Goal: Task Accomplishment & Management: Complete application form

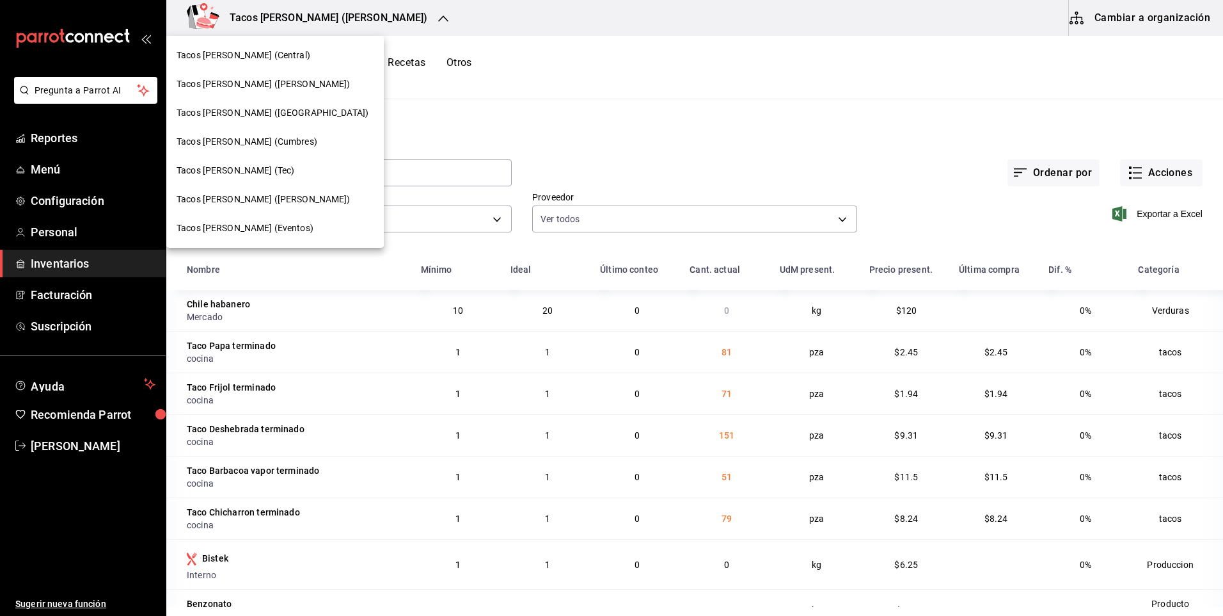
click at [276, 54] on span "Tacos [PERSON_NAME] (Central)" at bounding box center [244, 55] width 134 height 13
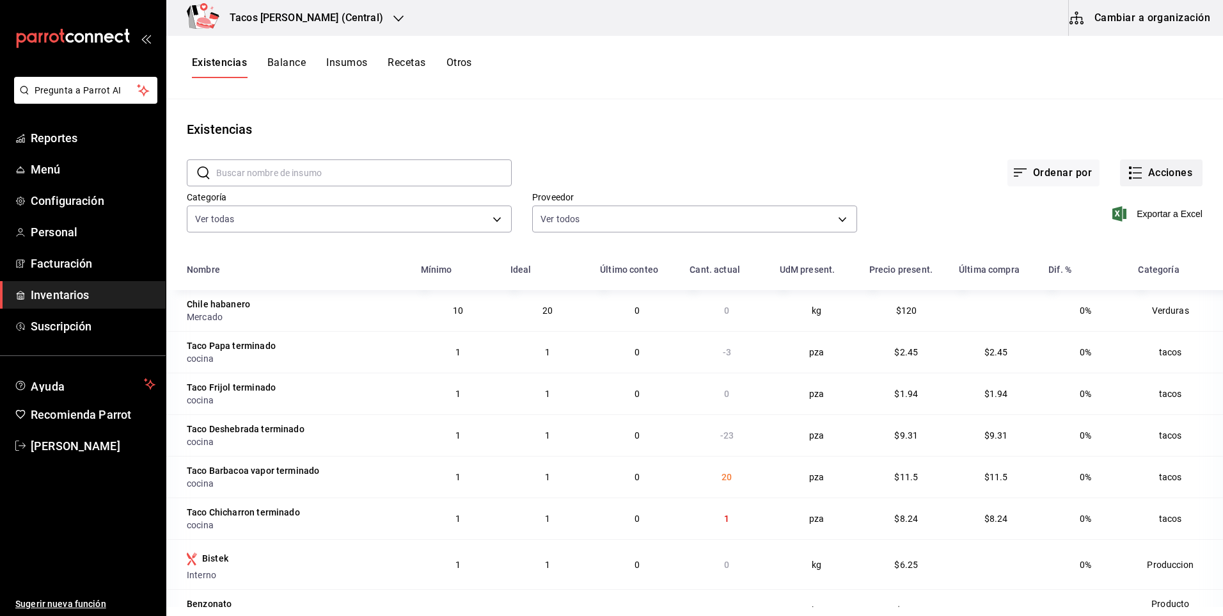
click at [1163, 170] on button "Acciones" at bounding box center [1161, 172] width 83 height 27
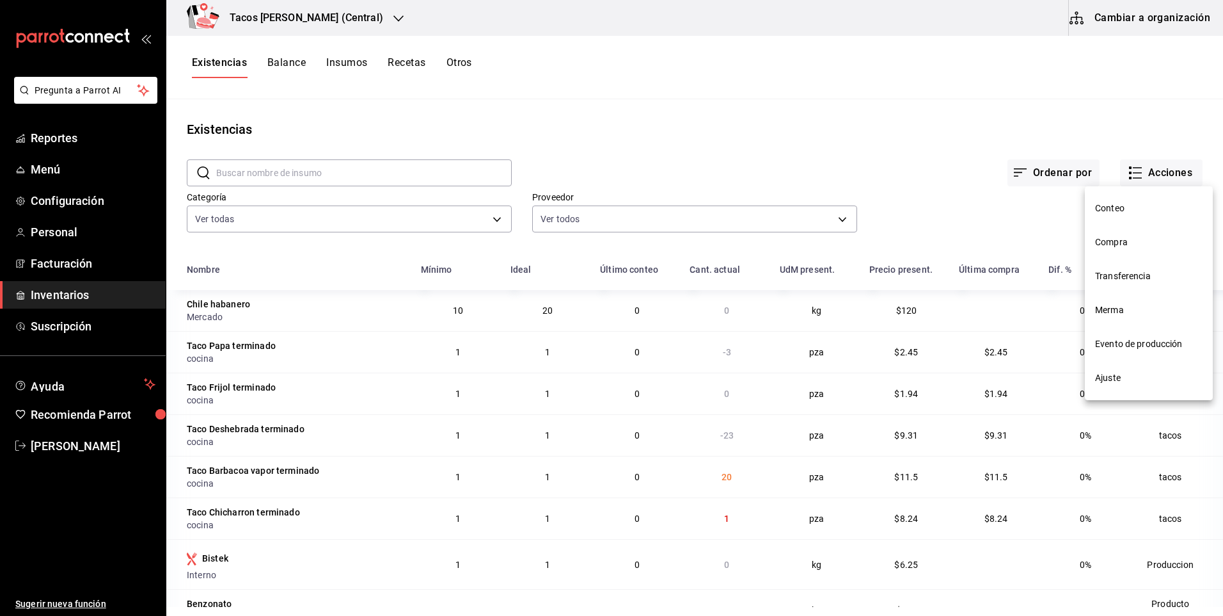
click at [1129, 242] on span "Compra" at bounding box center [1148, 241] width 107 height 13
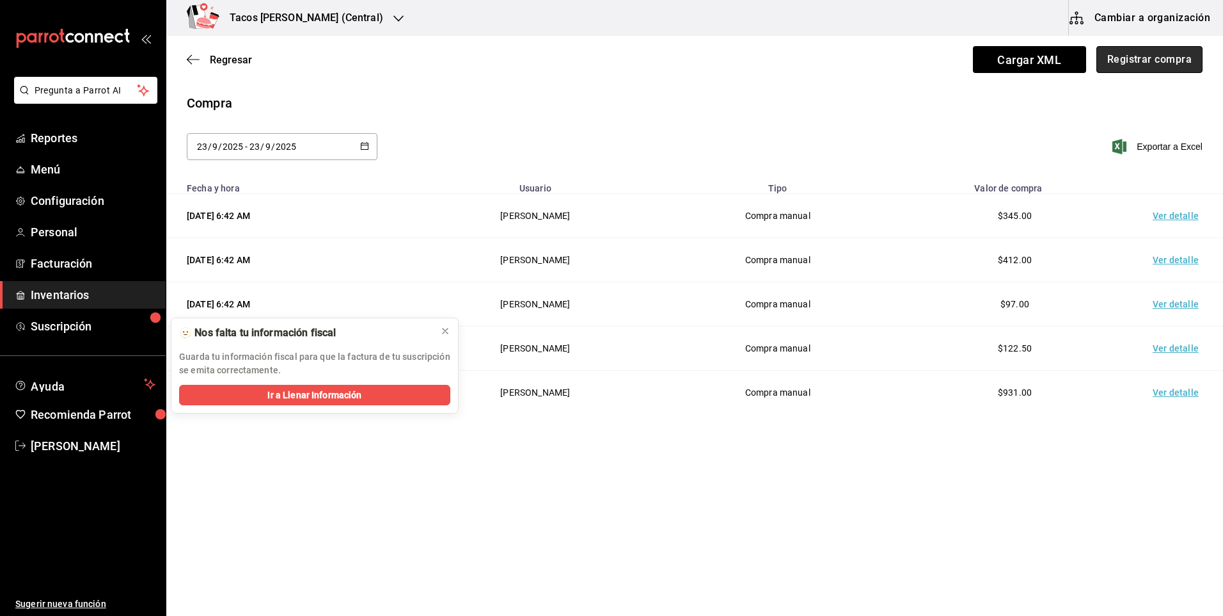
click at [1151, 65] on button "Registrar compra" at bounding box center [1150, 59] width 106 height 27
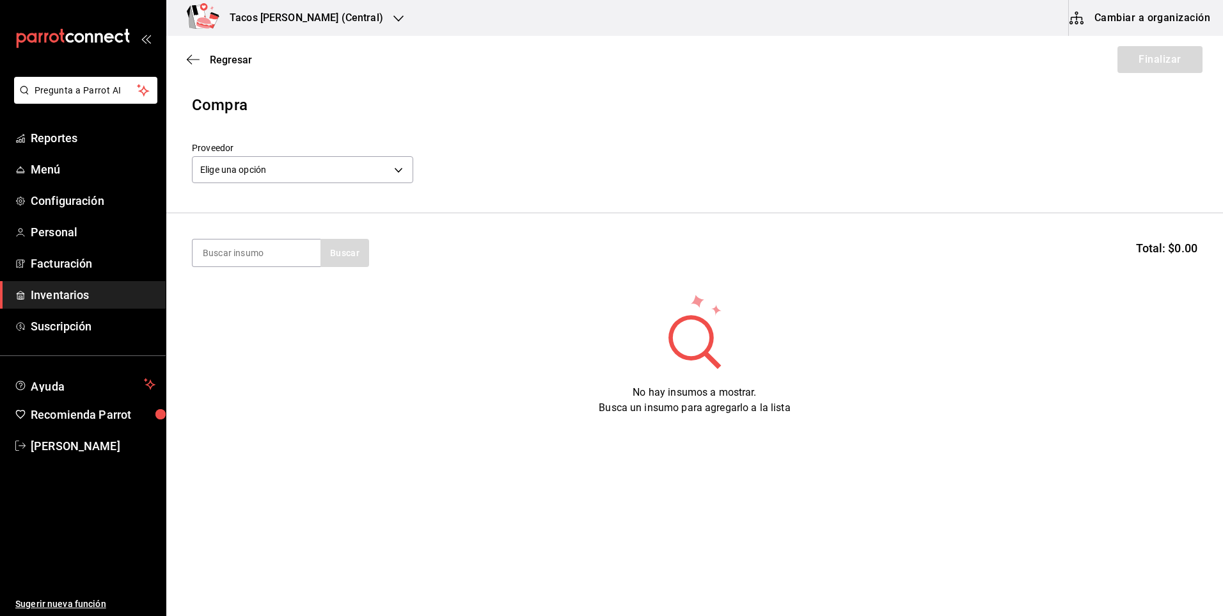
click at [301, 138] on header "Compra Proveedor Elige una opción default" at bounding box center [694, 153] width 1057 height 120
click at [320, 186] on div "Proveedor Elige una opción default" at bounding box center [302, 164] width 221 height 45
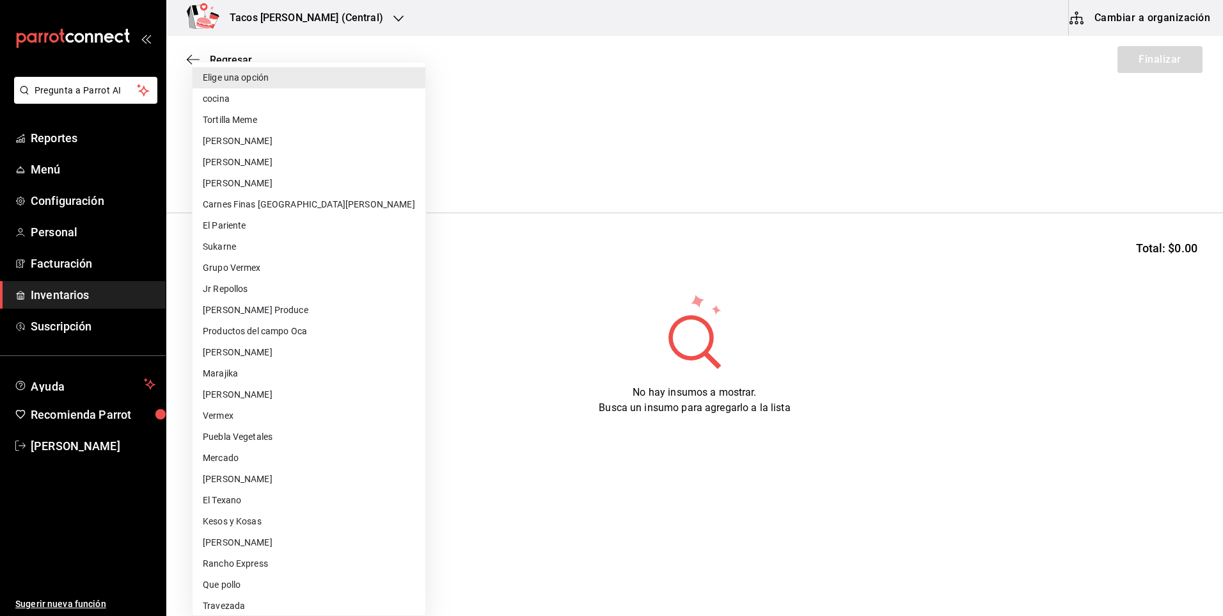
click at [320, 173] on body "Pregunta a Parrot AI Reportes Menú Configuración Personal Facturación Inventari…" at bounding box center [611, 271] width 1223 height 543
click at [294, 92] on li "cocina" at bounding box center [309, 98] width 233 height 21
type input "237c9a5b-4078-49eb-83ef-23bf52bd7acd"
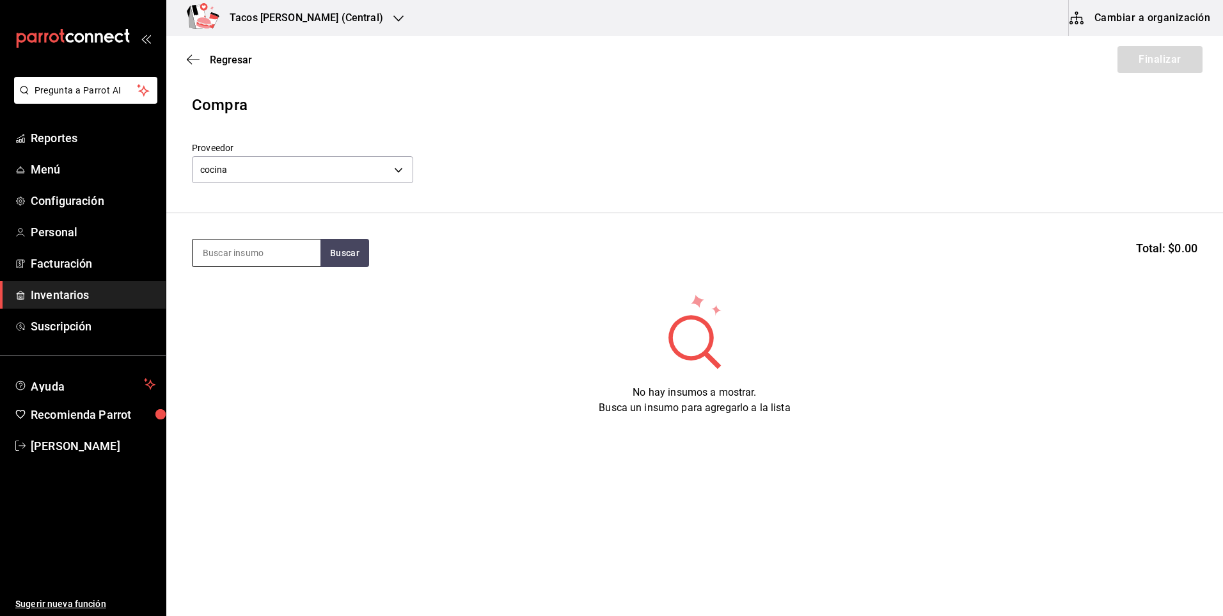
click at [246, 255] on input at bounding box center [257, 252] width 128 height 27
type input "des"
click at [353, 244] on button "Buscar" at bounding box center [345, 253] width 49 height 28
click at [251, 316] on div "Presentación - cocina" at bounding box center [256, 319] width 107 height 13
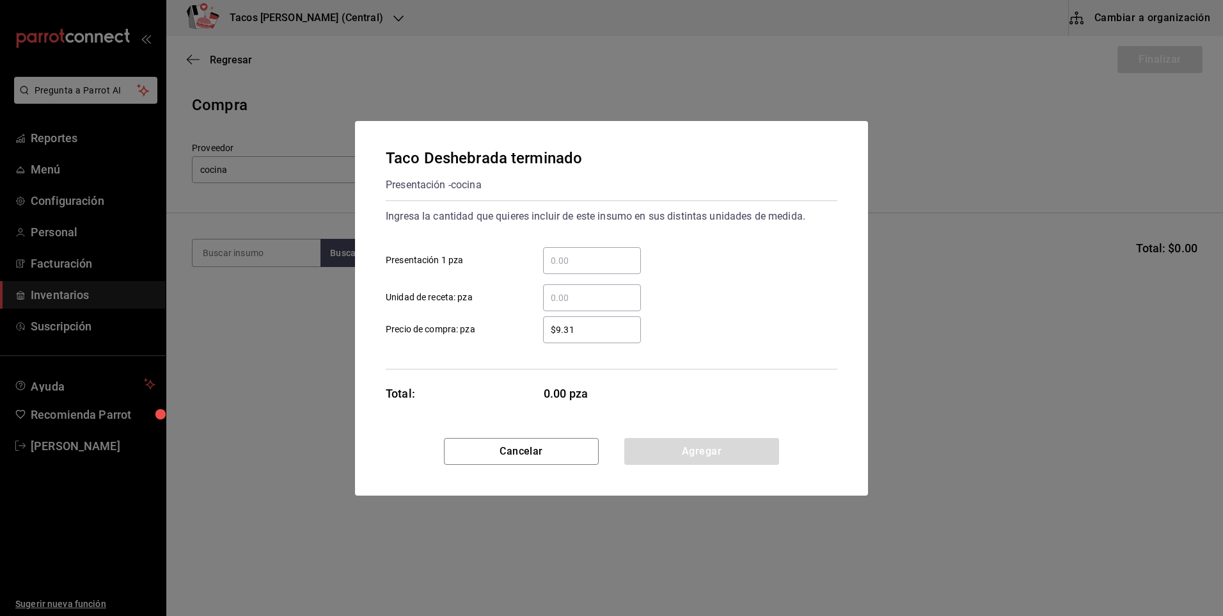
click at [589, 267] on input "​ Presentación 1 pza" at bounding box center [592, 260] width 98 height 15
type input "60"
click at [691, 459] on button "Agregar" at bounding box center [701, 451] width 155 height 27
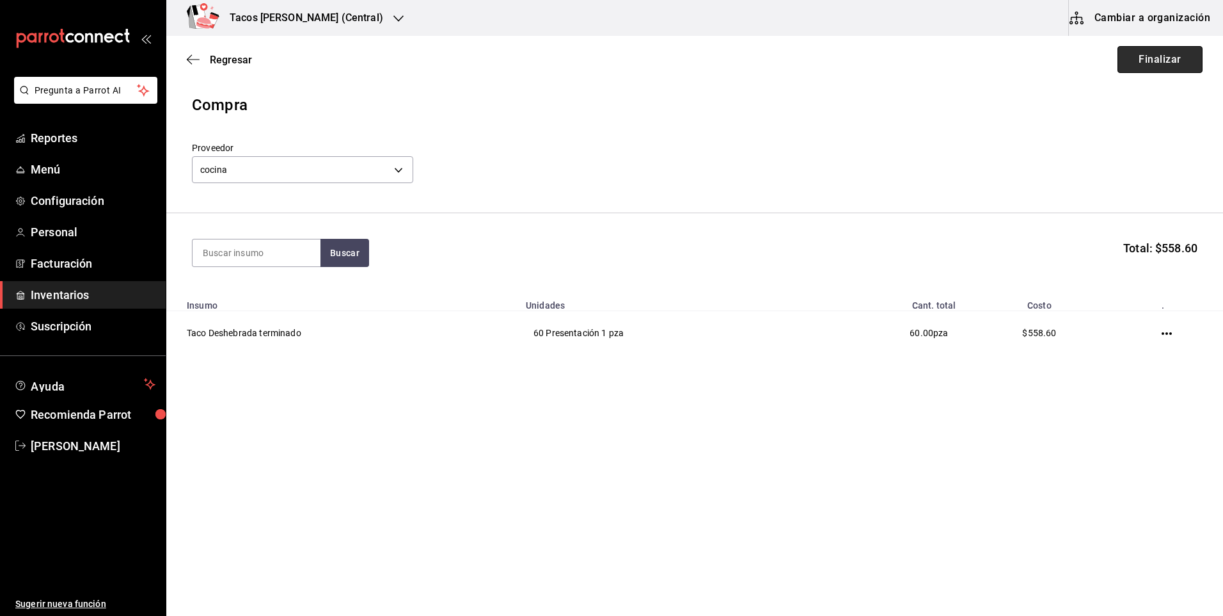
click at [1183, 64] on button "Finalizar" at bounding box center [1160, 59] width 85 height 27
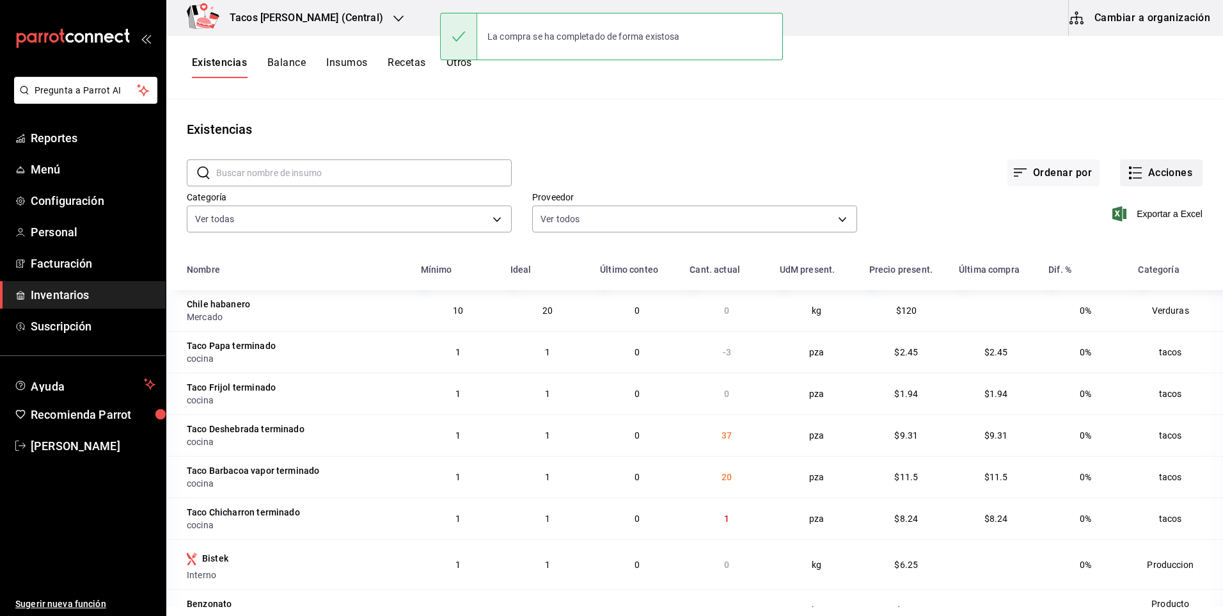
click at [1131, 181] on button "Acciones" at bounding box center [1161, 172] width 83 height 27
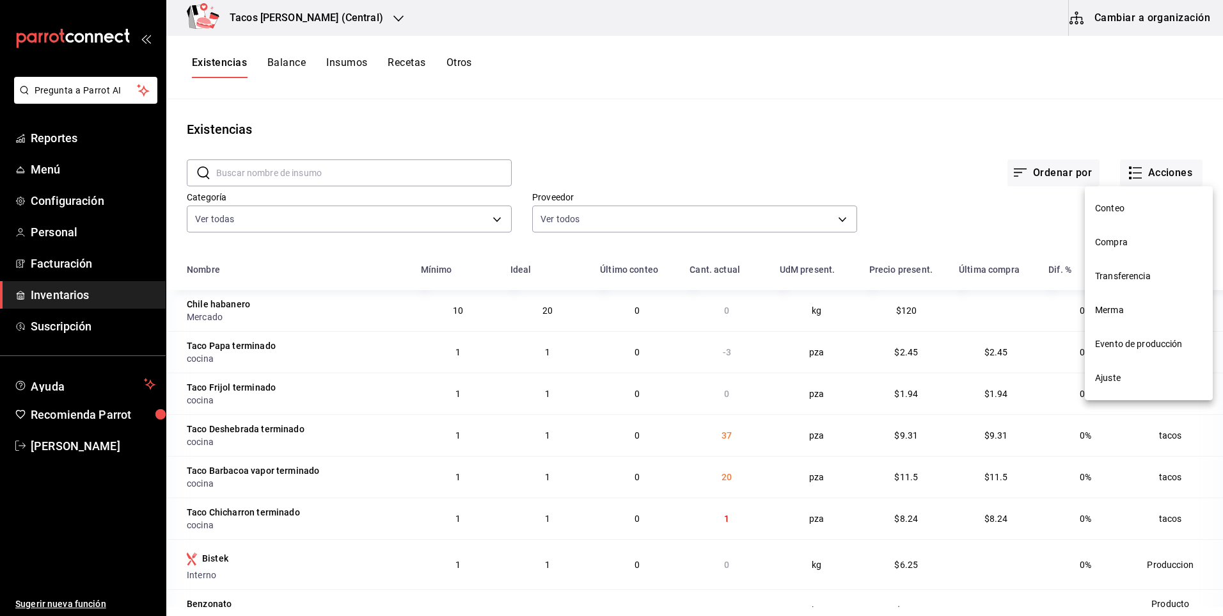
click at [1123, 242] on span "Compra" at bounding box center [1148, 241] width 107 height 13
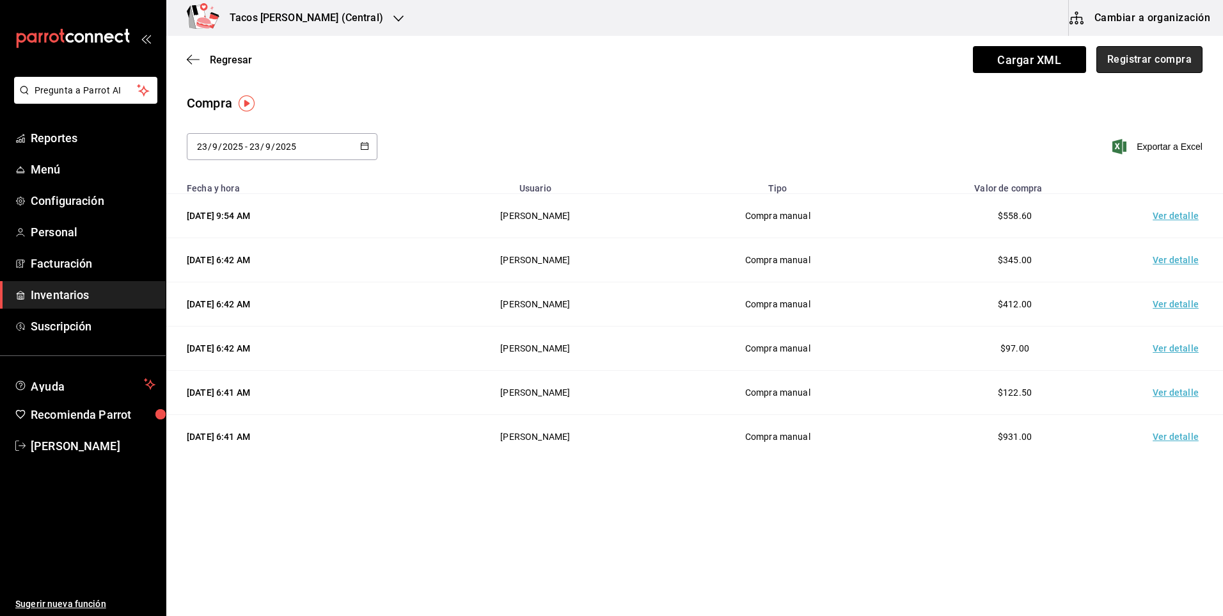
click at [1161, 69] on button "Registrar compra" at bounding box center [1150, 59] width 106 height 27
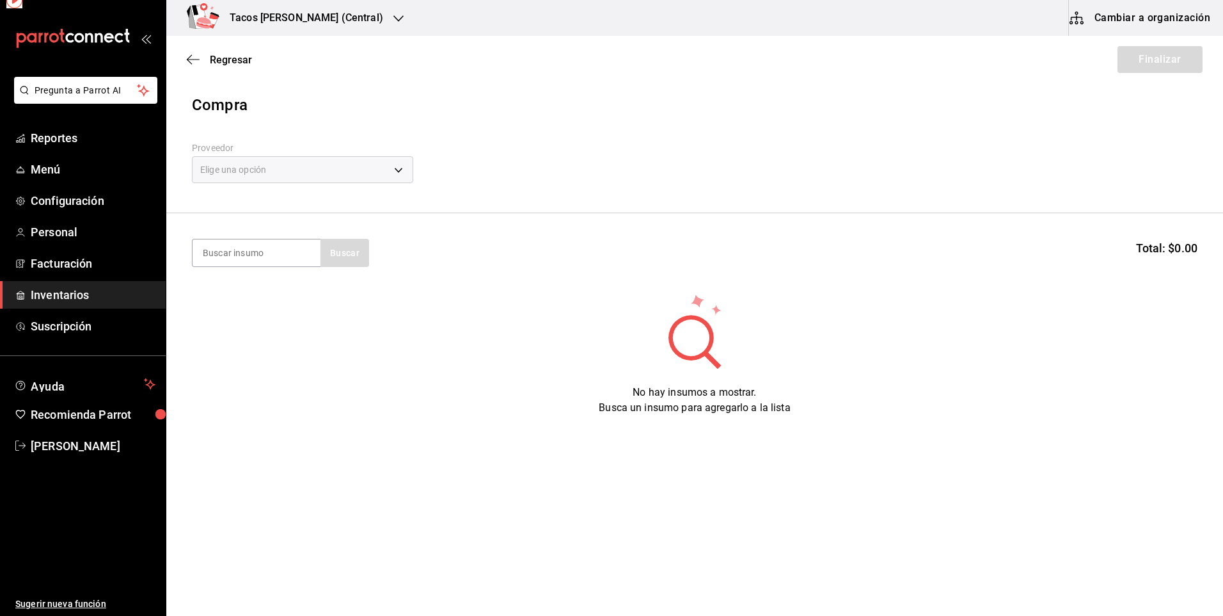
click at [324, 168] on body "Pregunta a Parrot AI Reportes Menú Configuración Personal Facturación Inventari…" at bounding box center [611, 271] width 1223 height 543
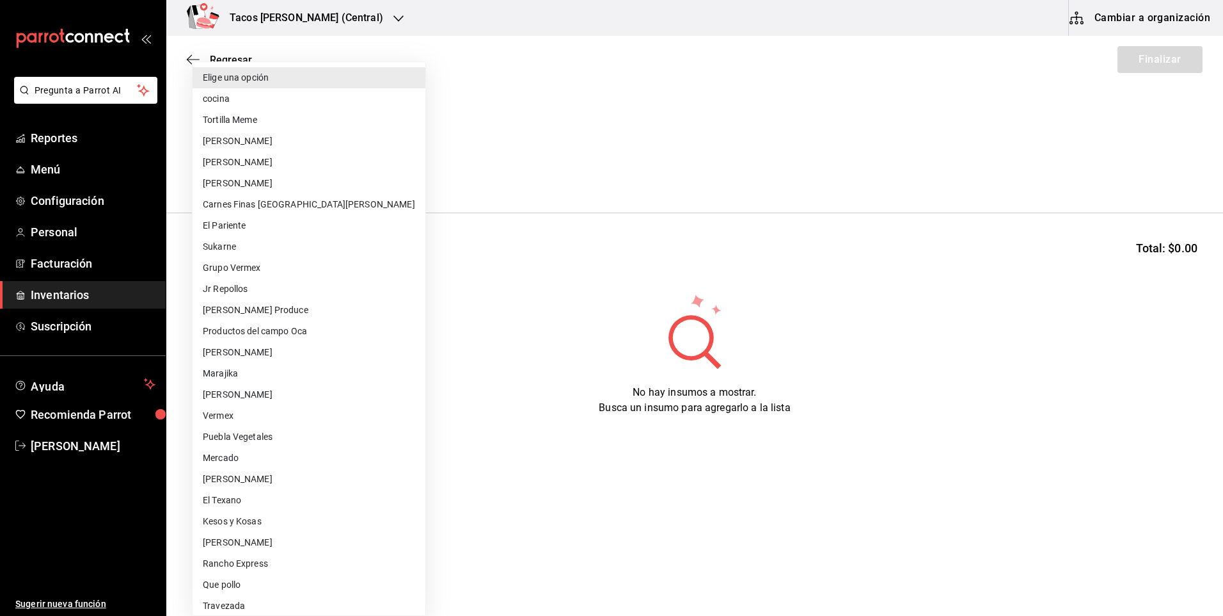
click at [329, 92] on li "cocina" at bounding box center [309, 98] width 233 height 21
type input "237c9a5b-4078-49eb-83ef-23bf52bd7acd"
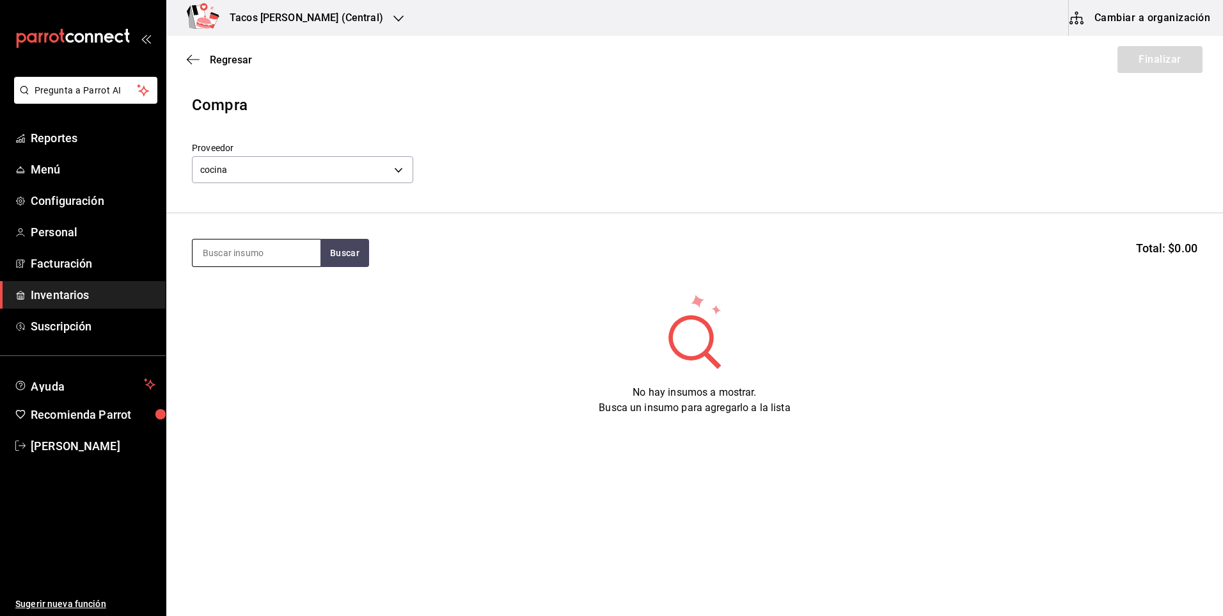
click at [268, 252] on input at bounding box center [257, 252] width 128 height 27
type input "pap"
click at [354, 255] on button "Buscar" at bounding box center [345, 253] width 49 height 28
click at [246, 309] on div "Presentación - cocina" at bounding box center [252, 304] width 99 height 13
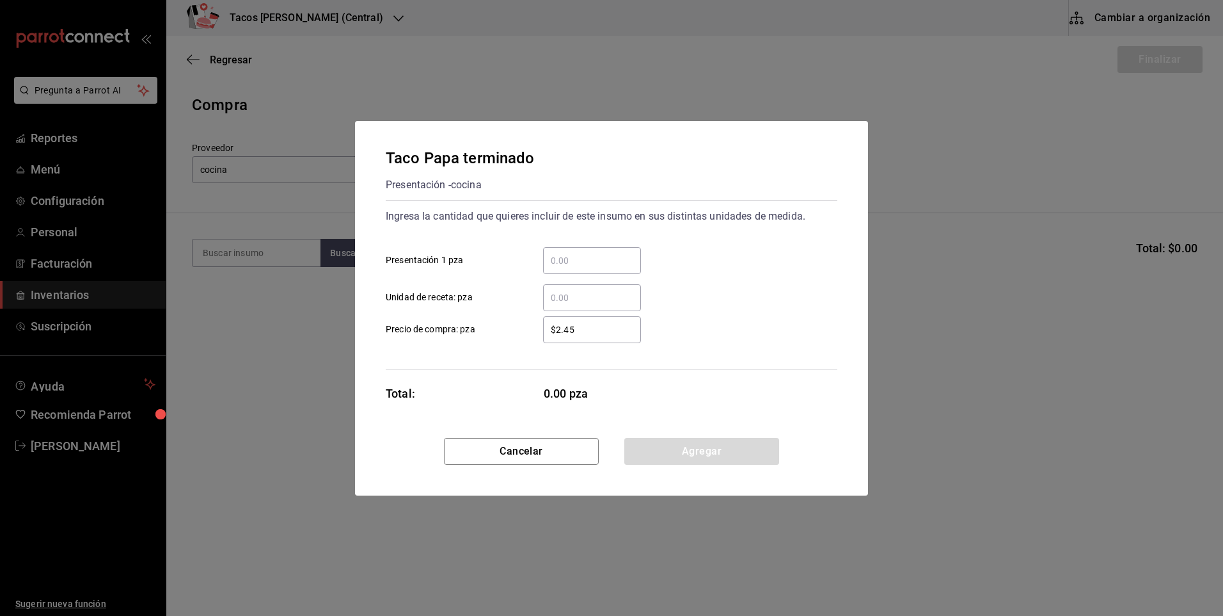
click at [587, 255] on input "​ Presentación 1 pza" at bounding box center [592, 260] width 98 height 15
type input "40"
click at [683, 450] on button "Agregar" at bounding box center [701, 451] width 155 height 27
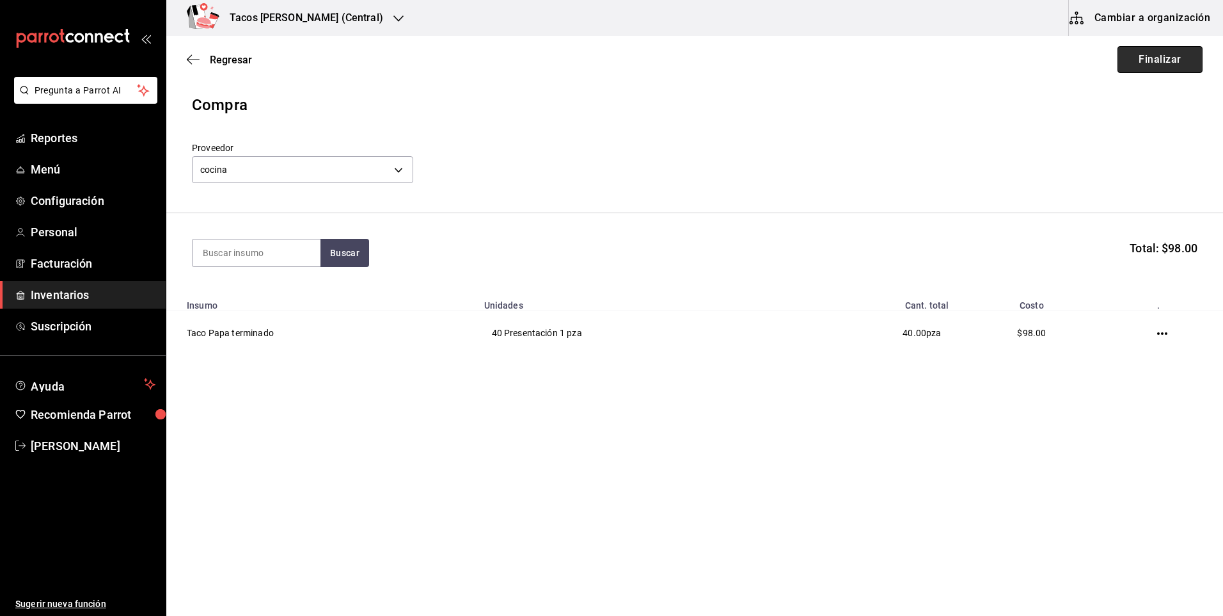
click at [1159, 72] on button "Finalizar" at bounding box center [1160, 59] width 85 height 27
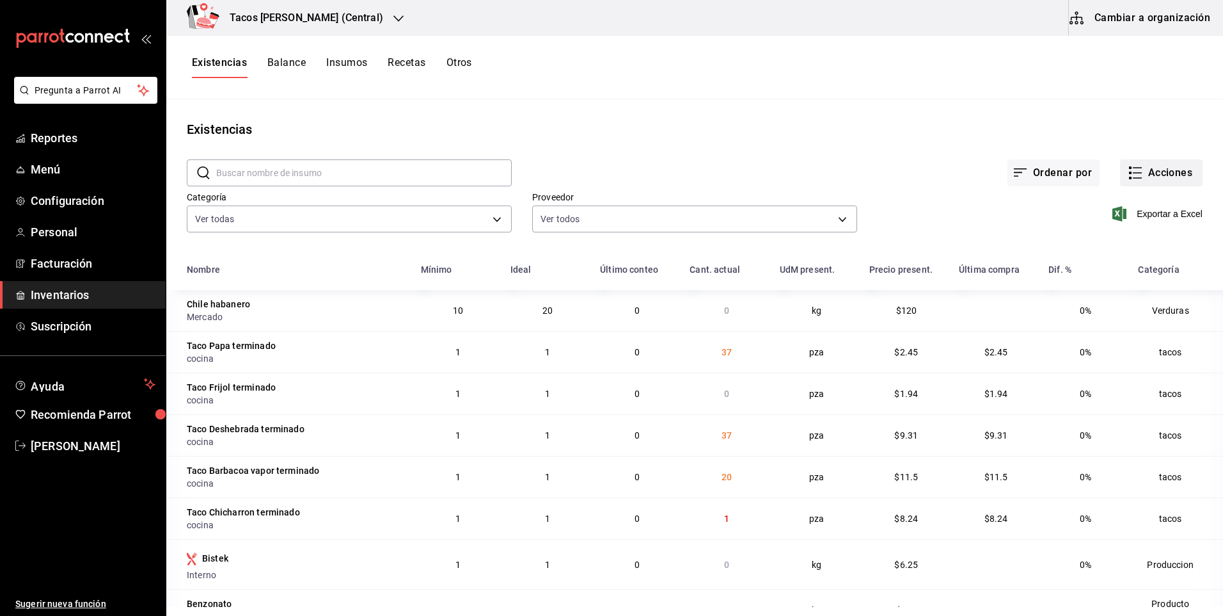
click at [1156, 178] on button "Acciones" at bounding box center [1161, 172] width 83 height 27
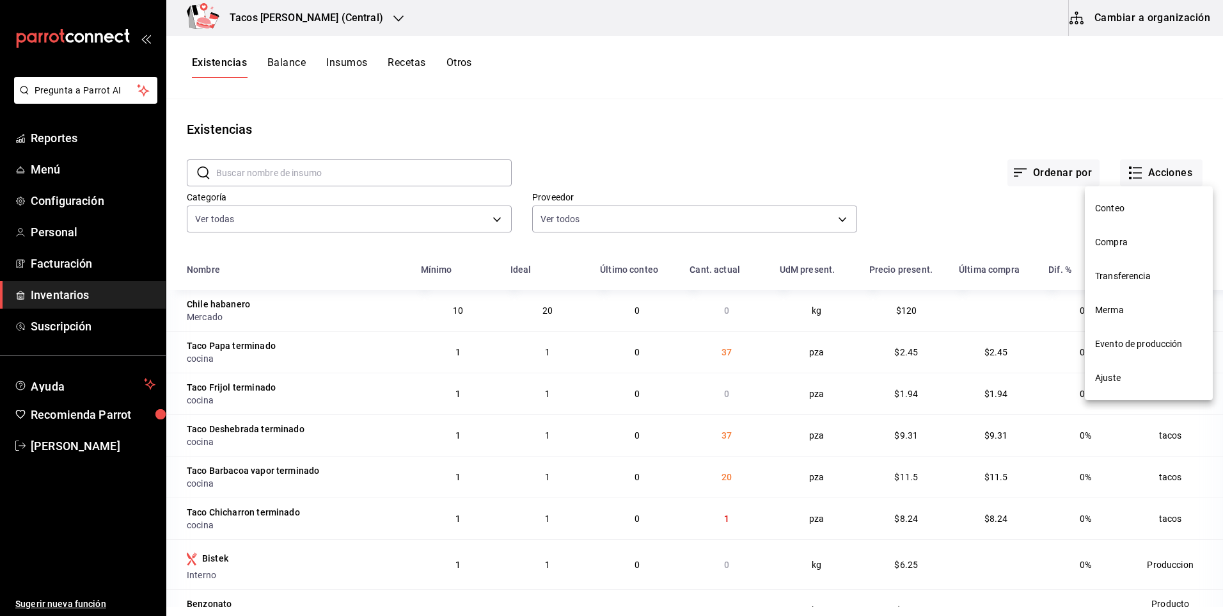
click at [1096, 241] on span "Compra" at bounding box center [1148, 241] width 107 height 13
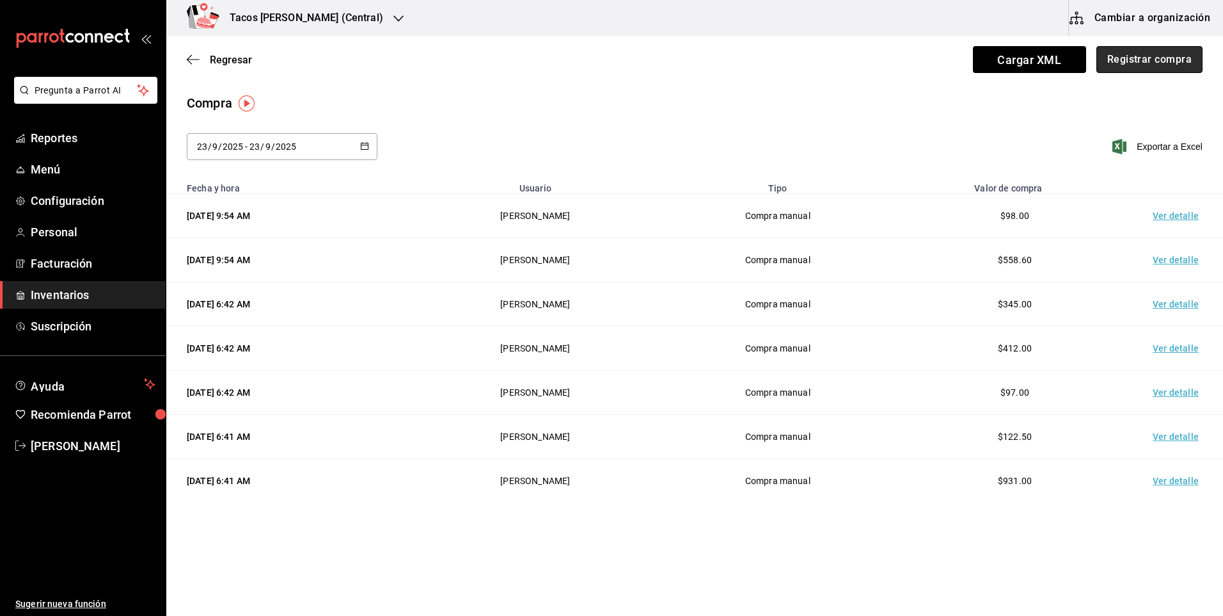
click at [1138, 59] on button "Registrar compra" at bounding box center [1150, 59] width 106 height 27
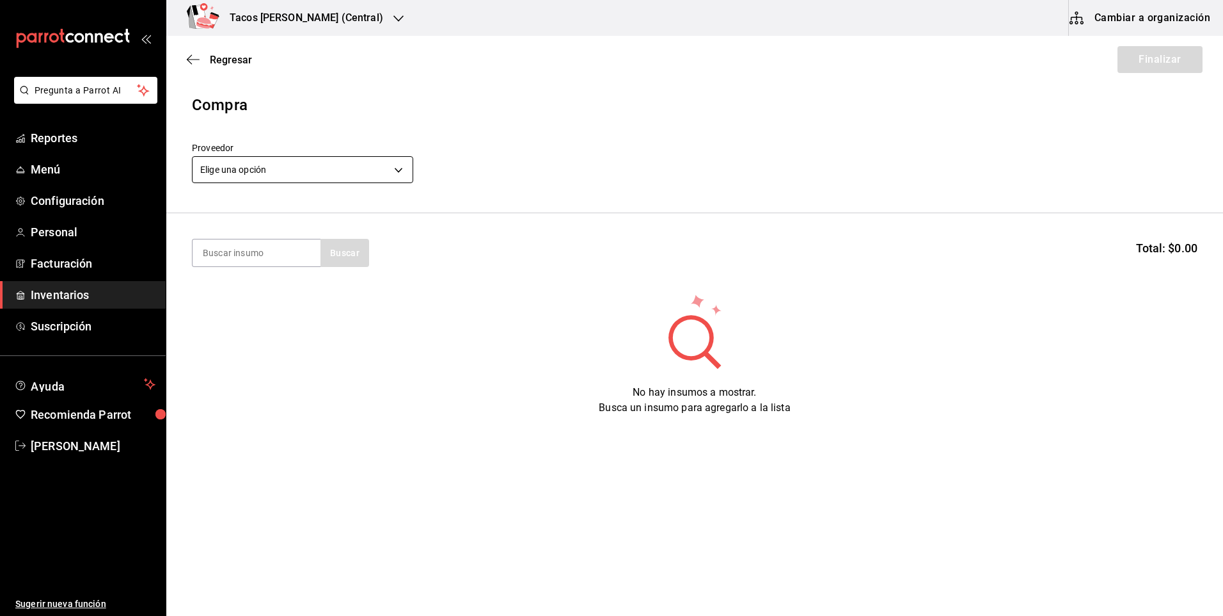
click at [321, 177] on body "Pregunta a Parrot AI Reportes Menú Configuración Personal Facturación Inventari…" at bounding box center [611, 271] width 1223 height 543
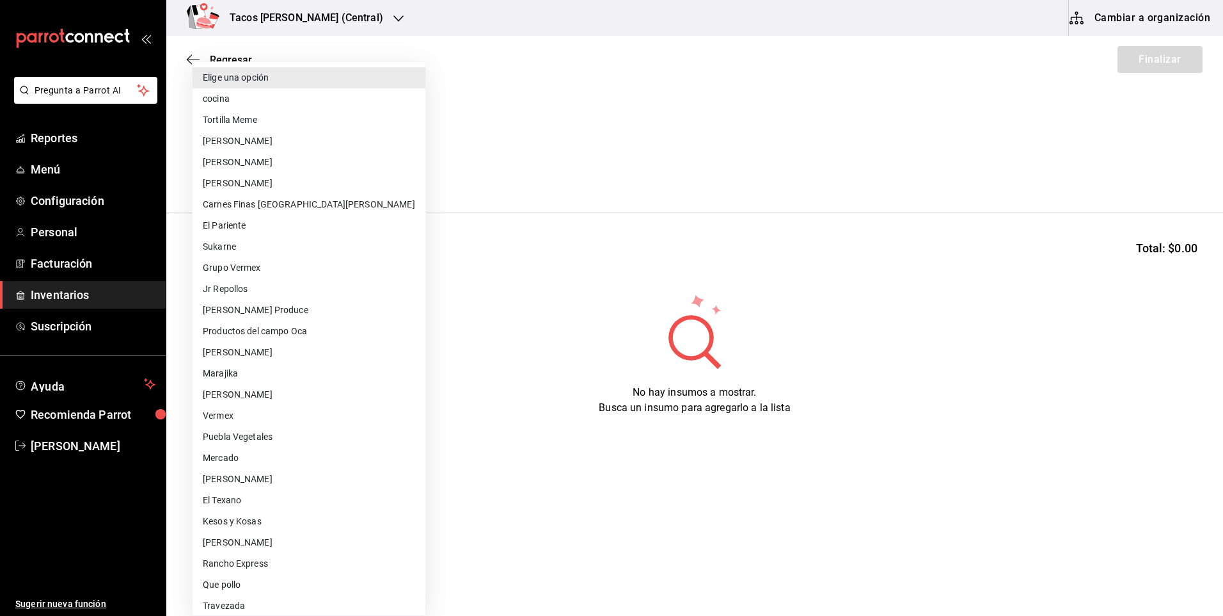
click at [308, 89] on li "cocina" at bounding box center [309, 98] width 233 height 21
type input "237c9a5b-4078-49eb-83ef-23bf52bd7acd"
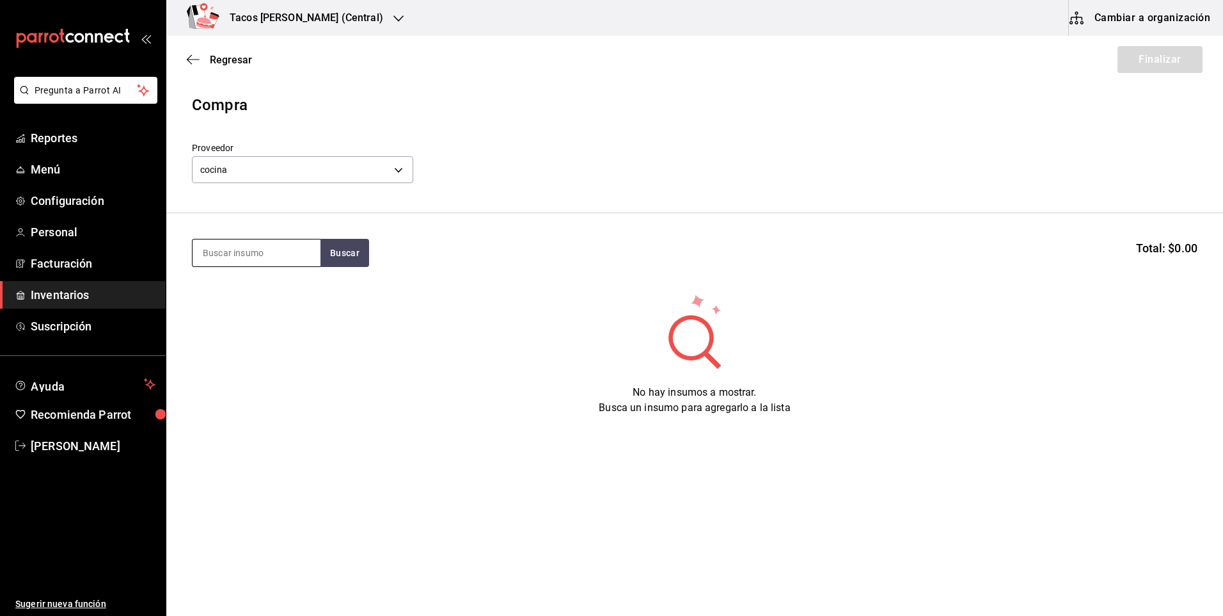
click at [250, 265] on input at bounding box center [257, 252] width 128 height 27
type input "frijol"
click at [358, 251] on button "Buscar" at bounding box center [345, 253] width 49 height 28
click at [258, 287] on div "Taco Frijol terminado" at bounding box center [252, 289] width 98 height 15
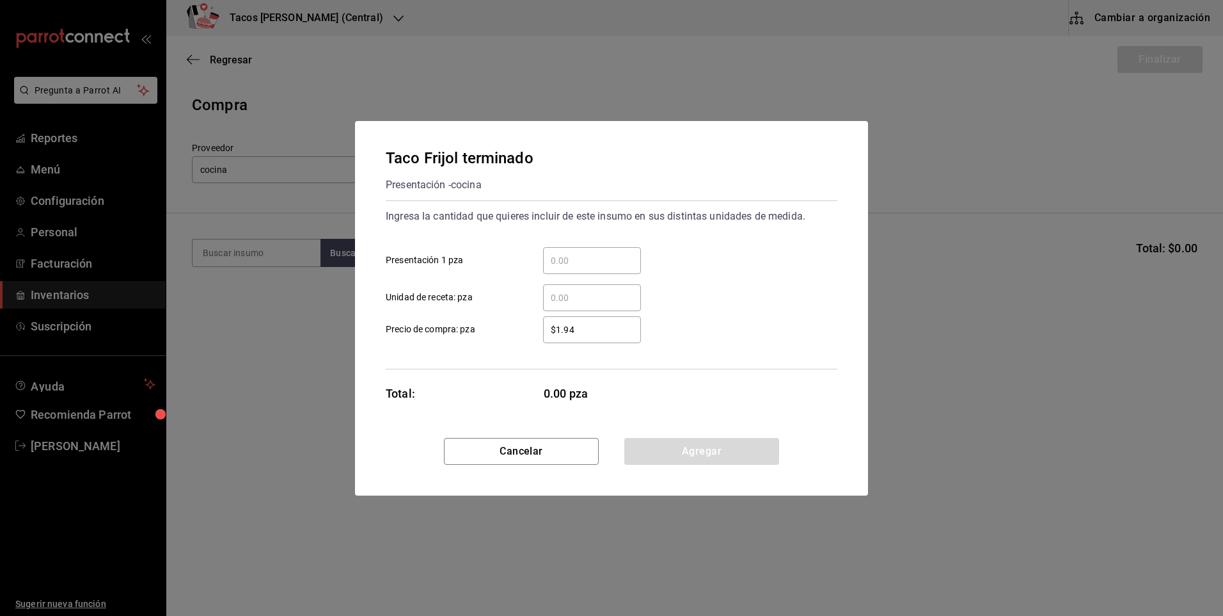
click at [567, 264] on input "​ Presentación 1 pza" at bounding box center [592, 260] width 98 height 15
type input "40"
click at [723, 457] on button "Agregar" at bounding box center [701, 451] width 155 height 27
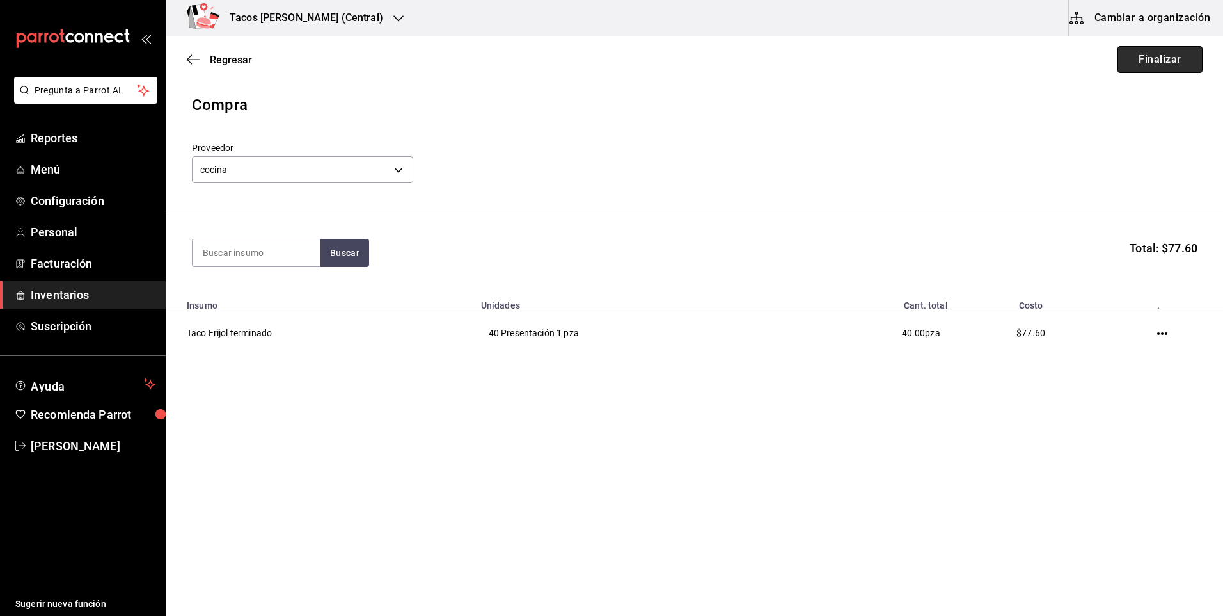
click at [1143, 65] on button "Finalizar" at bounding box center [1160, 59] width 85 height 27
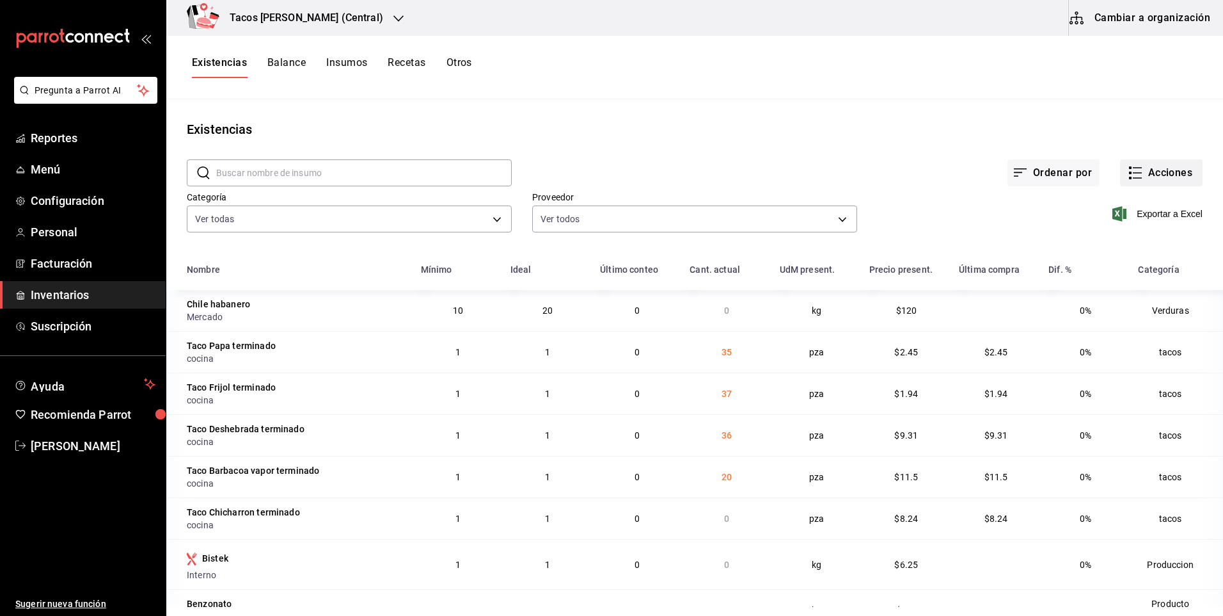
click at [1120, 164] on button "Acciones" at bounding box center [1161, 172] width 83 height 27
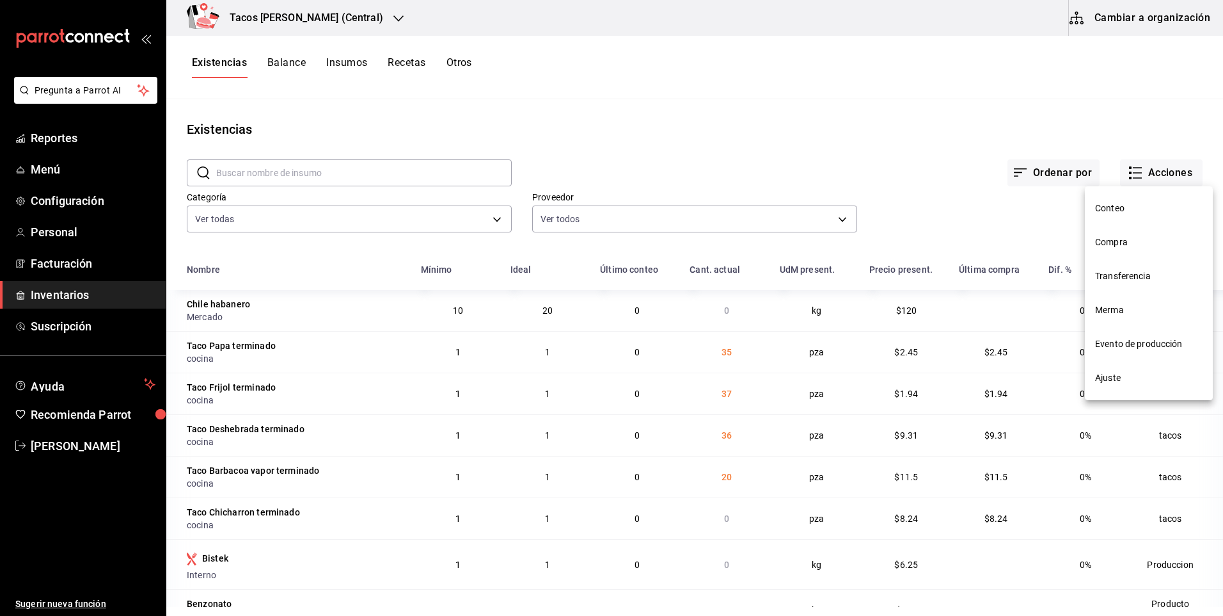
click at [1097, 241] on span "Compra" at bounding box center [1148, 241] width 107 height 13
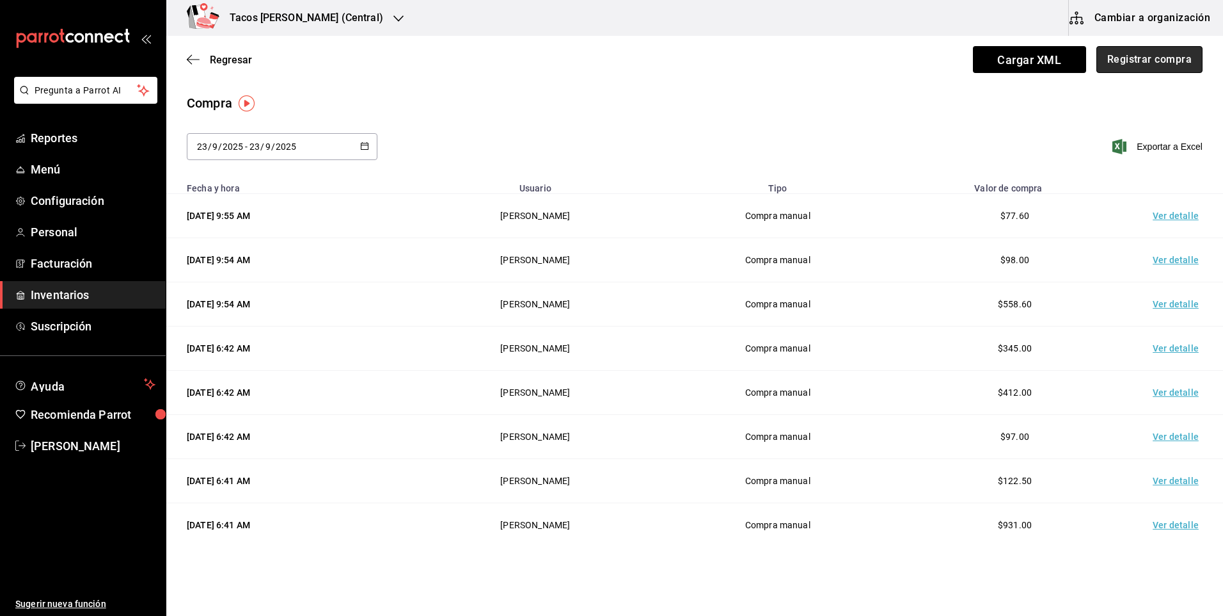
click at [1132, 51] on button "Registrar compra" at bounding box center [1150, 59] width 106 height 27
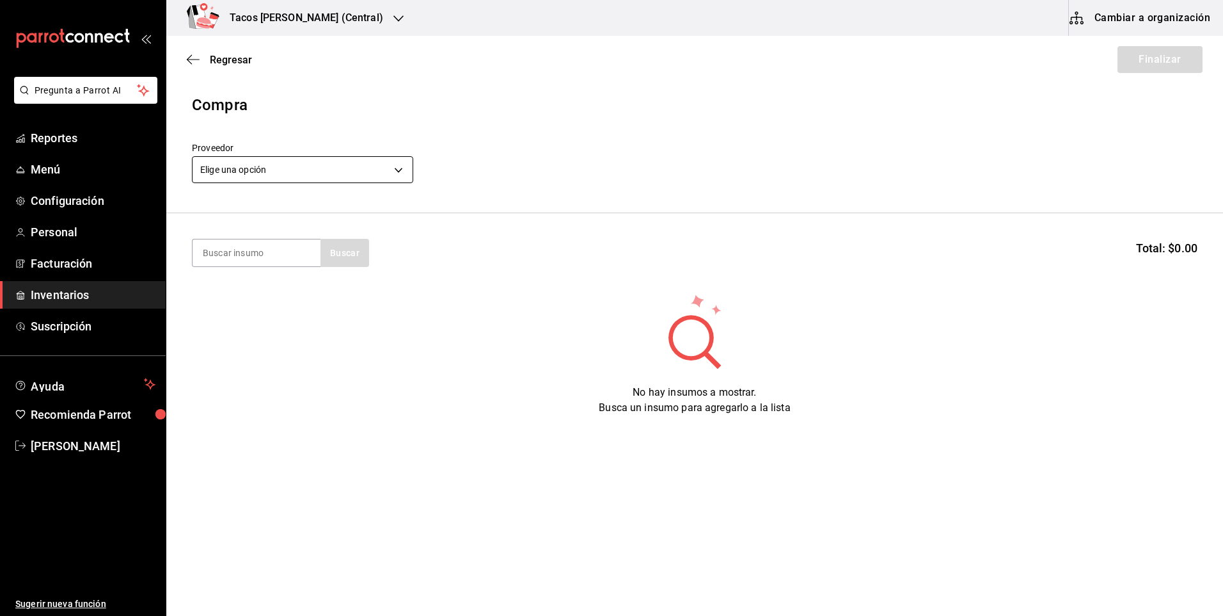
click at [259, 180] on body "Pregunta a Parrot AI Reportes Menú Configuración Personal Facturación Inventari…" at bounding box center [611, 271] width 1223 height 543
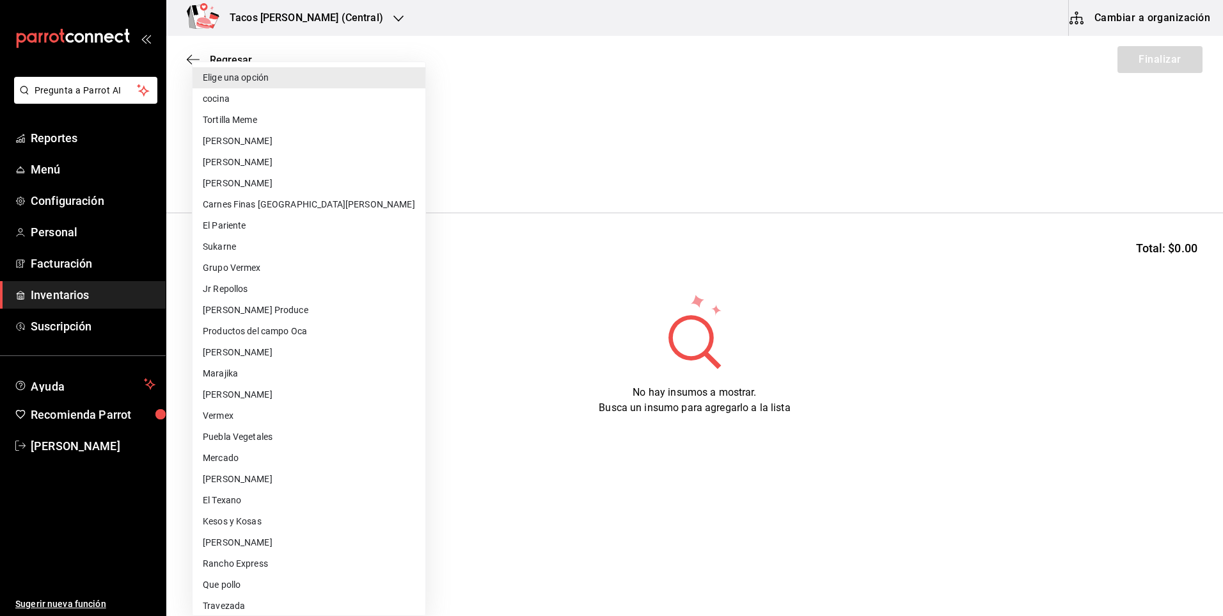
click at [262, 105] on li "cocina" at bounding box center [309, 98] width 233 height 21
type input "237c9a5b-4078-49eb-83ef-23bf52bd7acd"
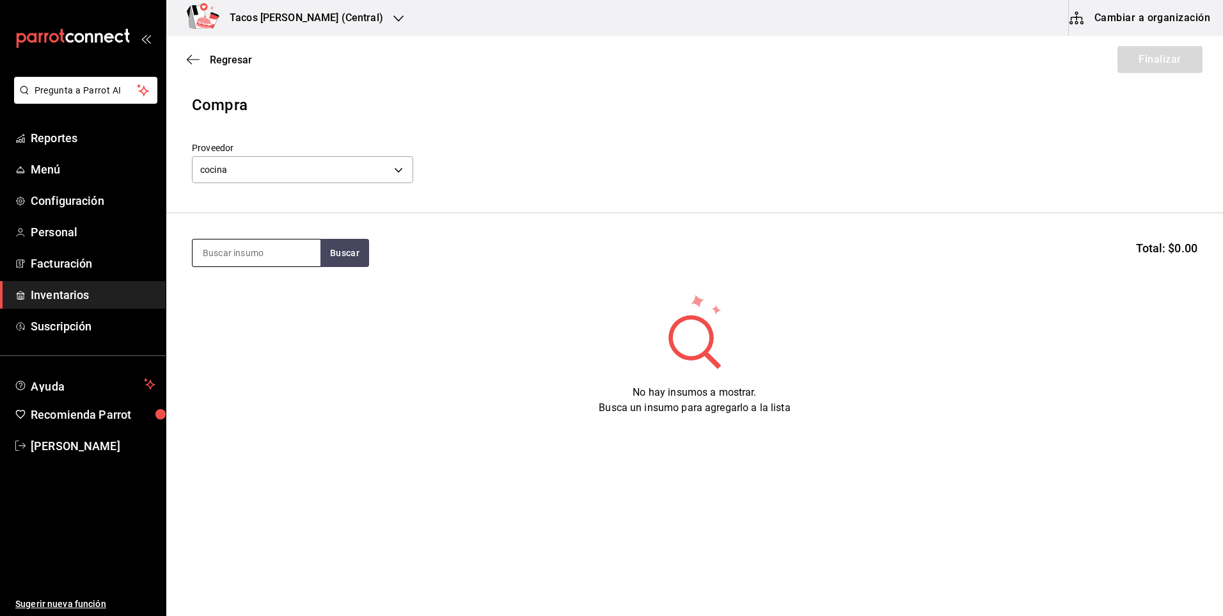
click at [277, 257] on input at bounding box center [257, 252] width 128 height 27
type input "chi"
click at [358, 248] on button "Buscar" at bounding box center [345, 253] width 49 height 28
click at [235, 288] on div "Taco Chicharron terminado" at bounding box center [256, 297] width 107 height 31
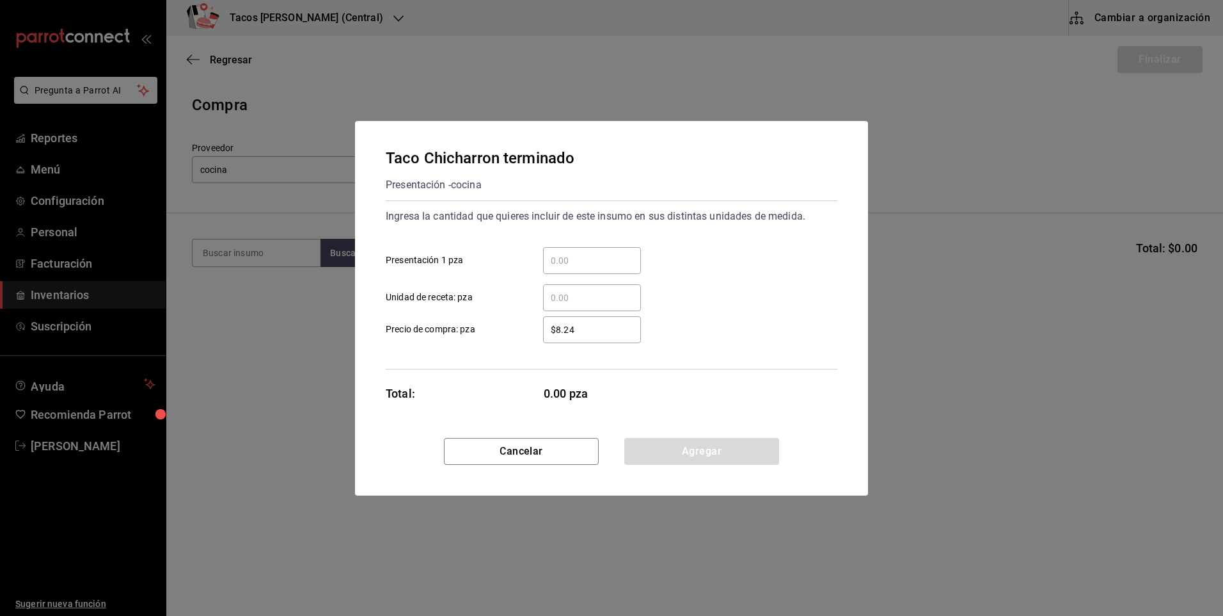
click at [632, 267] on input "​ Presentación 1 pza" at bounding box center [592, 260] width 98 height 15
type input "40"
click at [694, 456] on button "Agregar" at bounding box center [701, 451] width 155 height 27
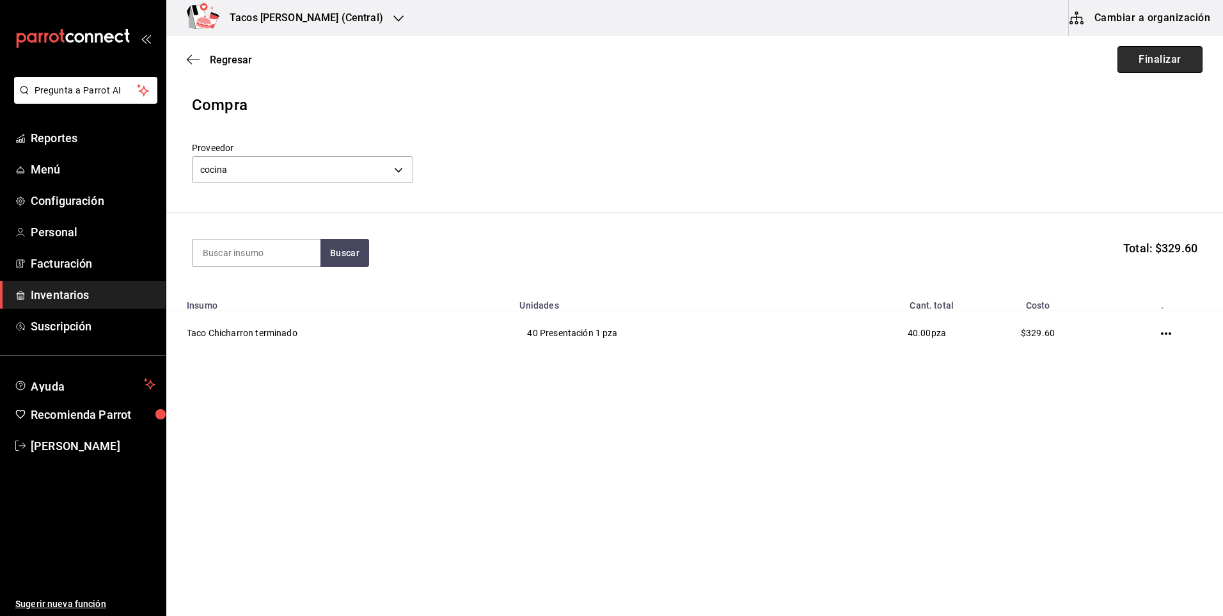
click at [1157, 57] on button "Finalizar" at bounding box center [1160, 59] width 85 height 27
